Goal: Transaction & Acquisition: Obtain resource

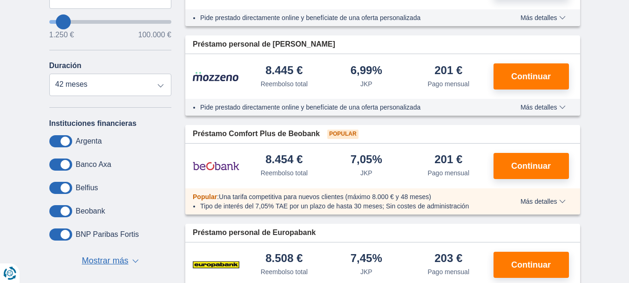
scroll to position [316, 0]
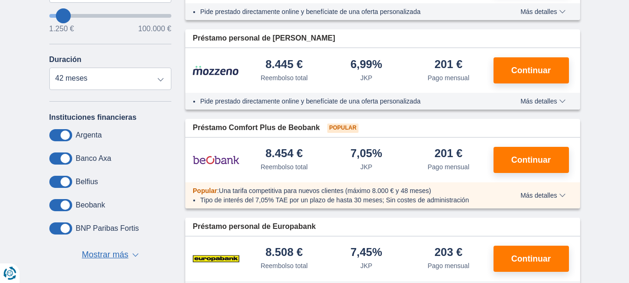
click at [133, 254] on font "▼" at bounding box center [136, 258] width 8 height 9
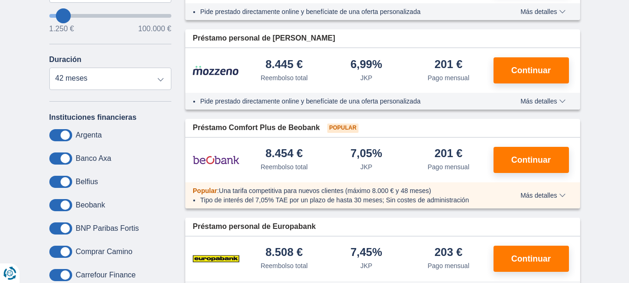
drag, startPoint x: 633, startPoint y: 3, endPoint x: 155, endPoint y: 128, distance: 494.1
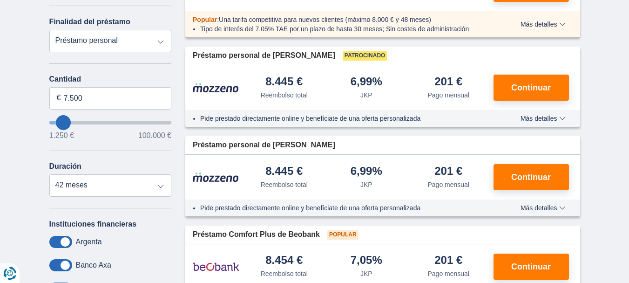
scroll to position [204, 0]
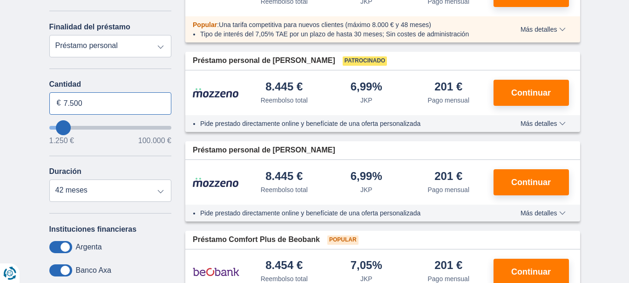
click at [65, 102] on input "7.500" at bounding box center [110, 103] width 122 height 22
type input "17.500"
click at [159, 47] on select "Préstamo personal Auto Motocicleta / bicicleta Autocaravana / caravana Renovaci…" at bounding box center [110, 46] width 122 height 22
type input "17250"
select select "84"
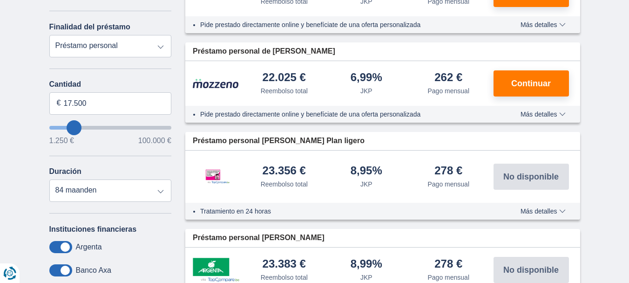
select select "vehicleLoan"
click at [49, 35] on select "Préstamo personal Auto Motocicleta / bicicleta Autocaravana / caravana Renovaci…" at bounding box center [110, 46] width 122 height 22
select select "3-4"
type input "15.000"
type input "15250"
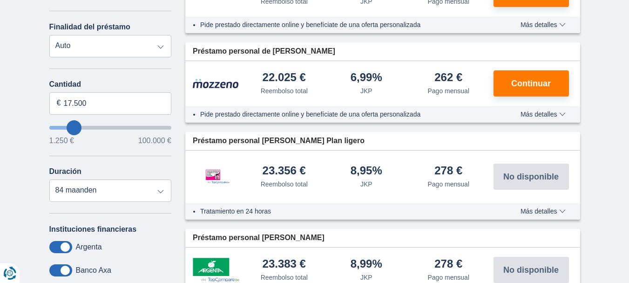
select select "60"
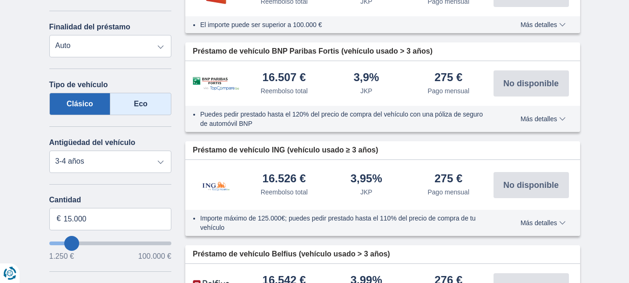
click at [133, 103] on label "Eco" at bounding box center [140, 104] width 61 height 22
click at [0, 0] on input "Eco" at bounding box center [0, 0] width 0 height 0
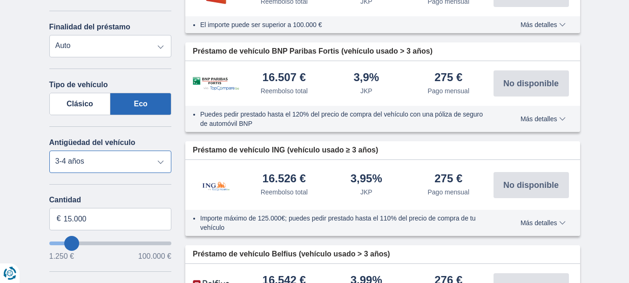
click at [158, 162] on select "Nuevo 0-1 años 1-2 años 2-3 años 3-4 años 4-5 años 5+ años" at bounding box center [110, 161] width 122 height 22
select select "new"
click at [49, 150] on select "Nuevo 0-1 años 1-2 años 2-3 años 3-4 años 4-5 años 5+ años" at bounding box center [110, 161] width 122 height 22
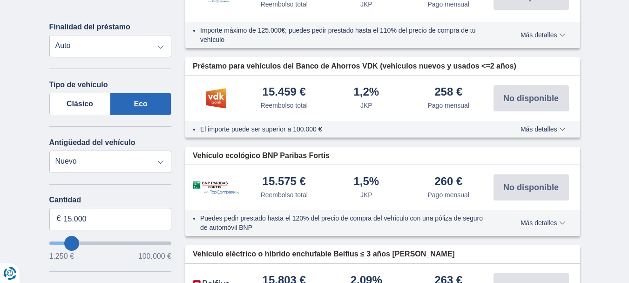
click at [161, 44] on select "Préstamo personal Auto Motocicleta / bicicleta Autocaravana / caravana Renovaci…" at bounding box center [110, 46] width 122 height 22
click at [49, 35] on select "Préstamo personal Auto Motocicleta / bicicleta Autocaravana / caravana Renovaci…" at bounding box center [110, 46] width 122 height 22
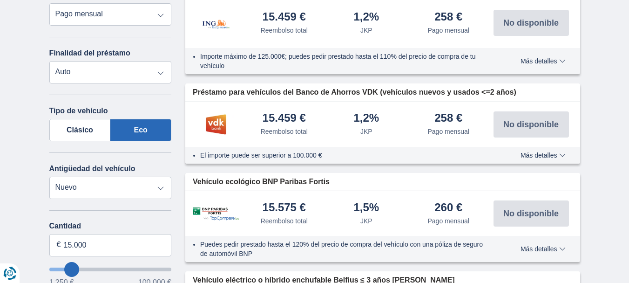
scroll to position [161, 0]
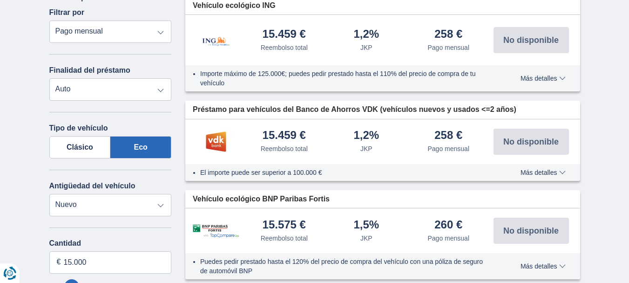
click at [161, 34] on select "Reembolso total JKP Pago mensual" at bounding box center [110, 31] width 122 height 22
click at [49, 20] on select "Reembolso total JKP Pago mensual" at bounding box center [110, 31] width 122 height 22
click at [160, 87] on select "Préstamo personal Auto Motocicleta / bicicleta Autocaravana / caravana Renovaci…" at bounding box center [110, 89] width 122 height 22
select select "personalLoan"
click at [49, 78] on select "Préstamo personal Auto Motocicleta / bicicleta Autocaravana / caravana Renovaci…" at bounding box center [110, 89] width 122 height 22
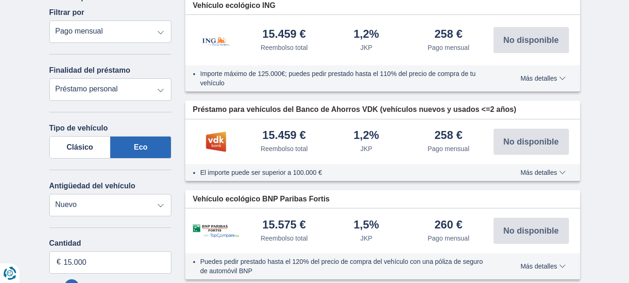
type input "7.500"
type input "7250"
select select "42"
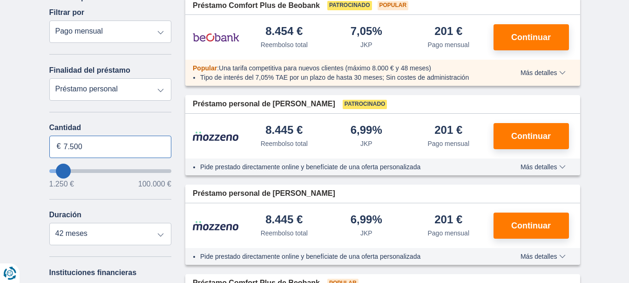
click at [62, 146] on input "7.500" at bounding box center [110, 146] width 122 height 22
click at [93, 144] on input "7.500" at bounding box center [110, 146] width 122 height 22
type input "7"
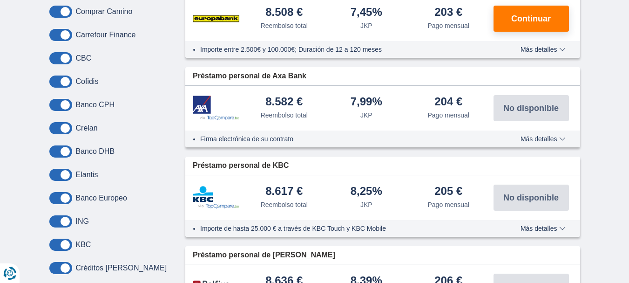
scroll to position [561, 0]
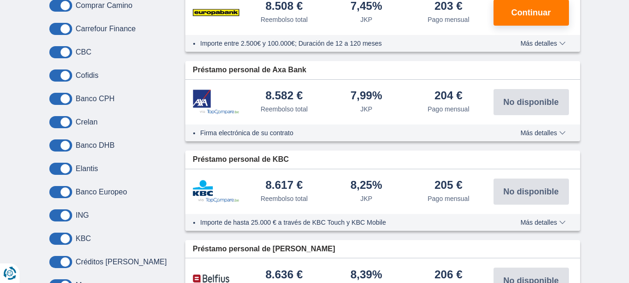
type input "15.000"
click at [60, 212] on span at bounding box center [60, 215] width 23 height 12
click at [0, 0] on input "checkbox" at bounding box center [0, 0] width 0 height 0
type input "15250"
select select "60"
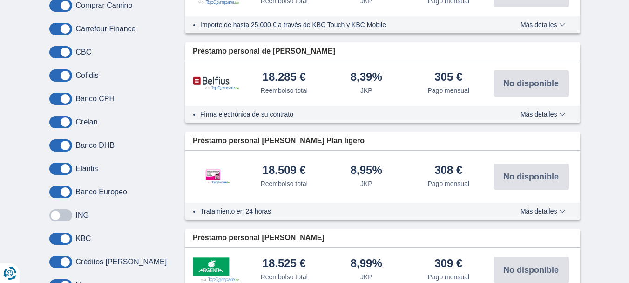
click at [61, 214] on span at bounding box center [60, 215] width 23 height 12
click at [0, 0] on input "checkbox" at bounding box center [0, 0] width 0 height 0
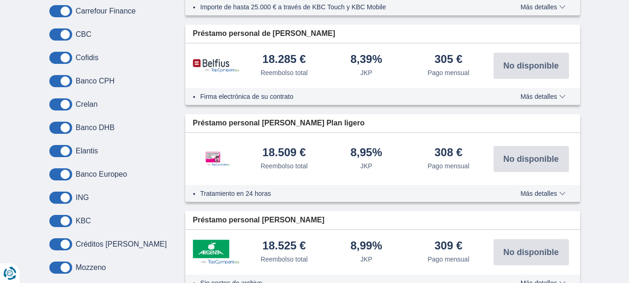
scroll to position [573, 0]
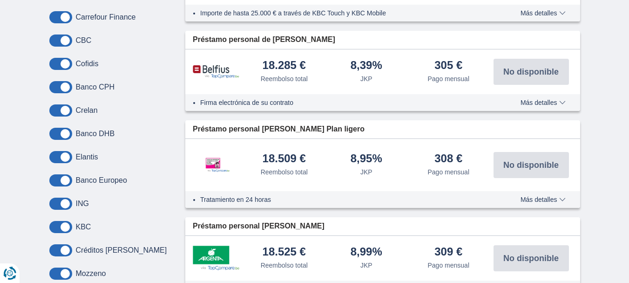
click at [562, 102] on span "Más detalles" at bounding box center [542, 102] width 45 height 7
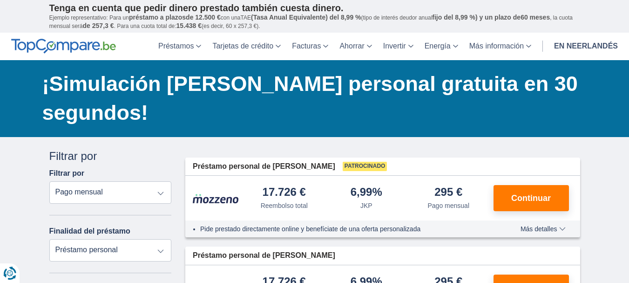
scroll to position [161, 0]
